Goal: Navigation & Orientation: Find specific page/section

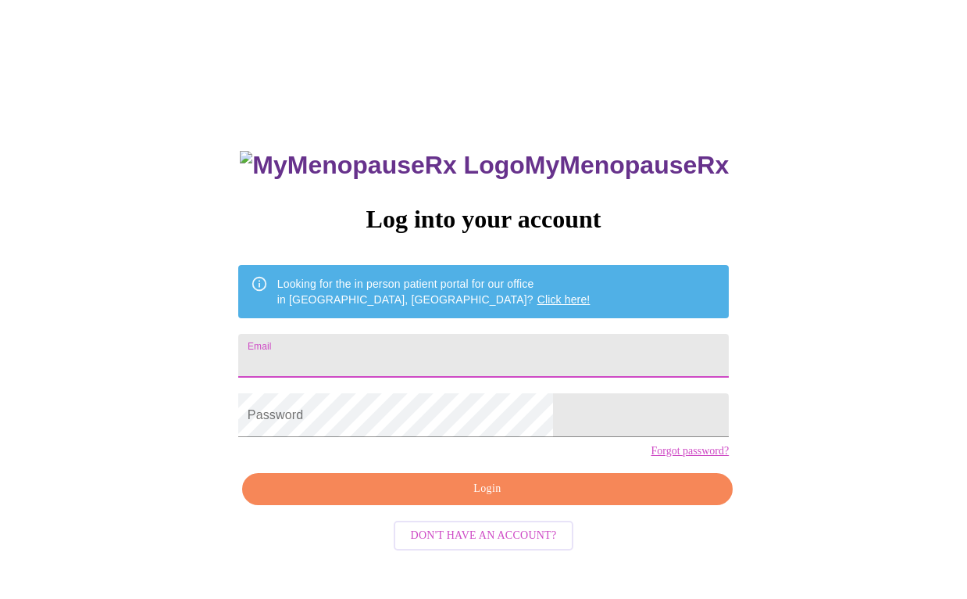
click at [388, 342] on input "Email" at bounding box center [483, 356] width 491 height 44
type input "[EMAIL_ADDRESS][DOMAIN_NAME]"
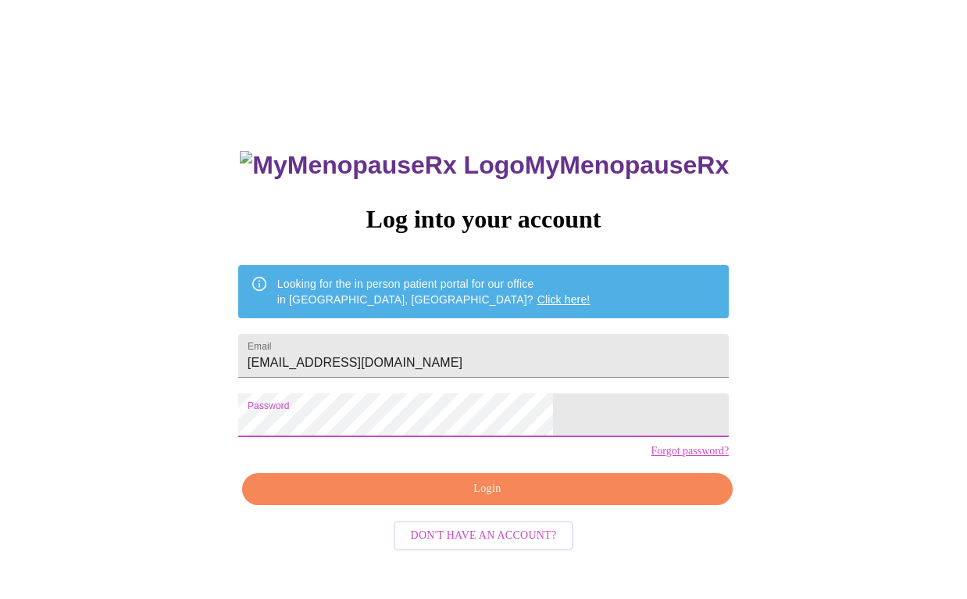
click at [374, 499] on span "Login" at bounding box center [487, 489] width 455 height 20
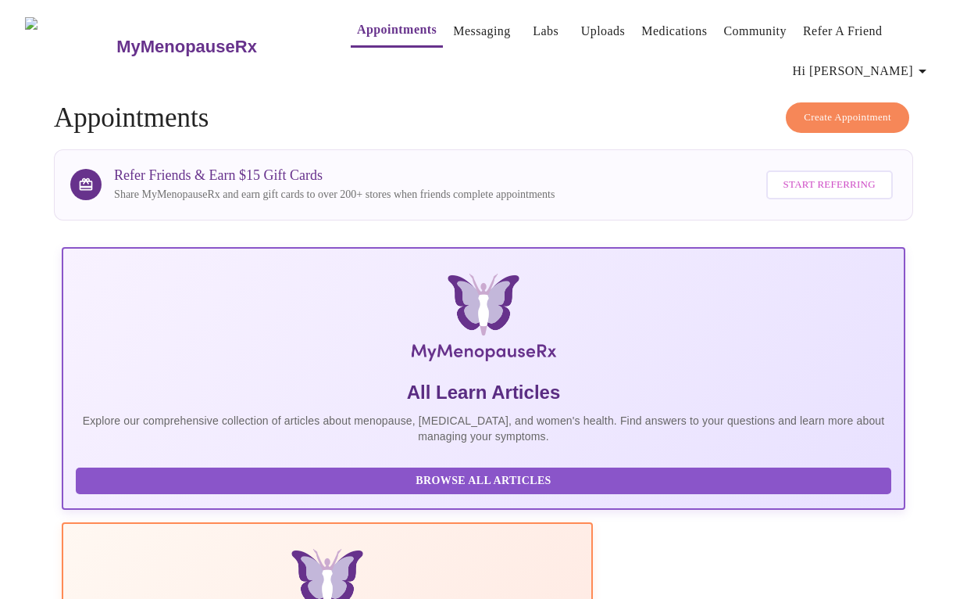
click at [453, 23] on link "Messaging" at bounding box center [481, 31] width 57 height 22
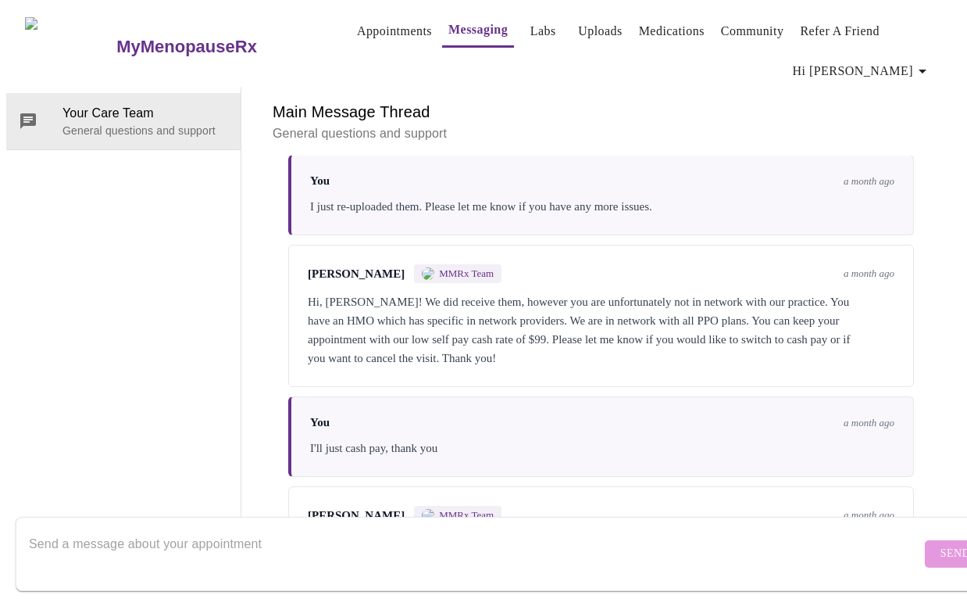
scroll to position [407, 0]
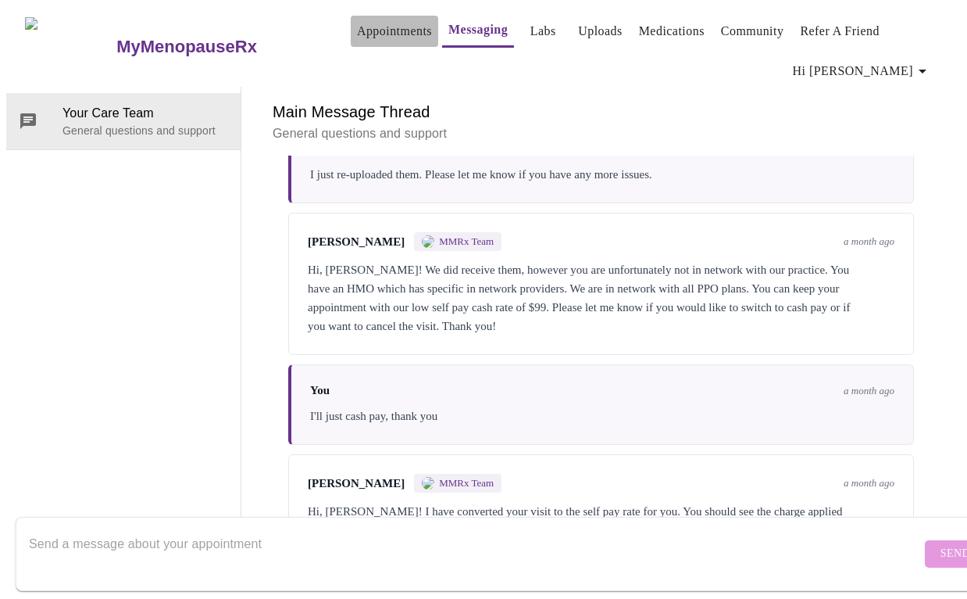
click at [380, 21] on link "Appointments" at bounding box center [394, 31] width 75 height 22
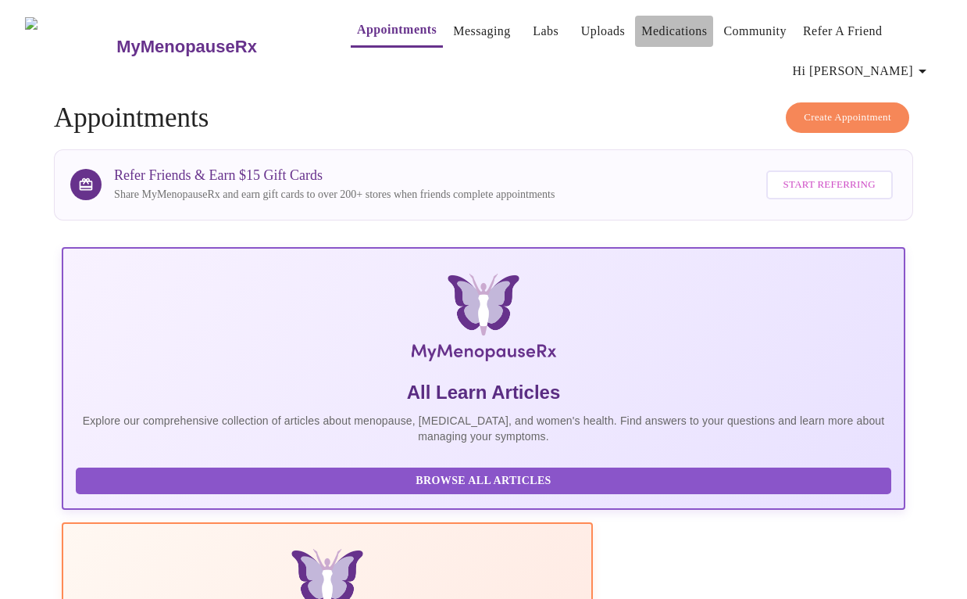
click at [665, 25] on link "Medications" at bounding box center [675, 31] width 66 height 22
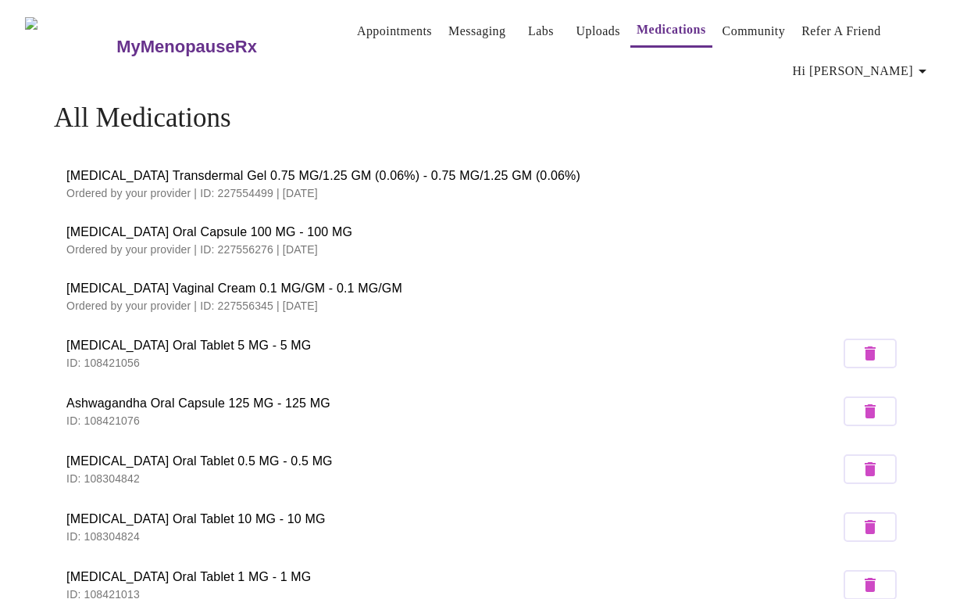
click at [449, 24] on link "Messaging" at bounding box center [477, 31] width 57 height 22
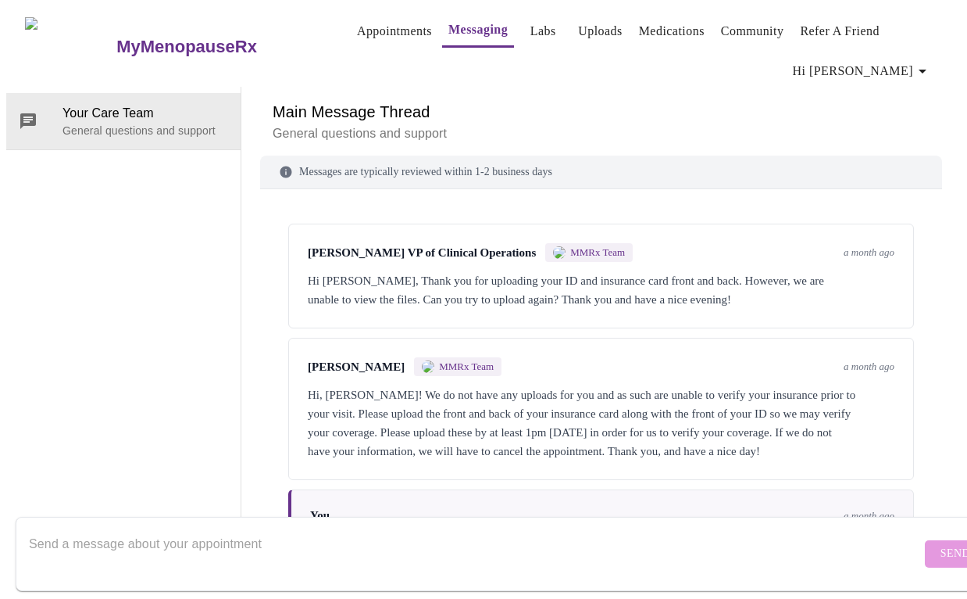
click at [375, 27] on link "Appointments" at bounding box center [394, 31] width 75 height 22
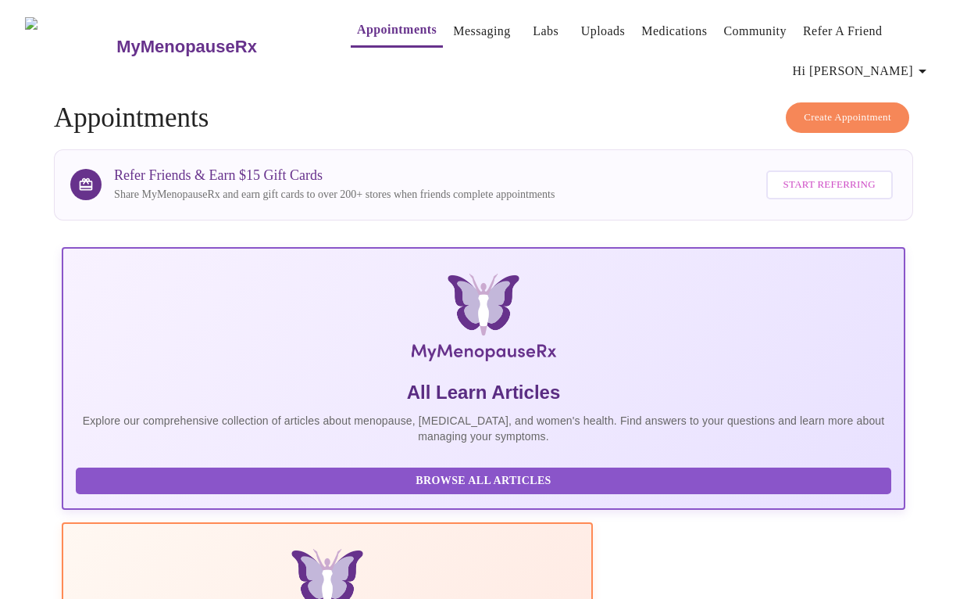
click at [670, 24] on link "Medications" at bounding box center [675, 31] width 66 height 22
